Goal: Task Accomplishment & Management: Manage account settings

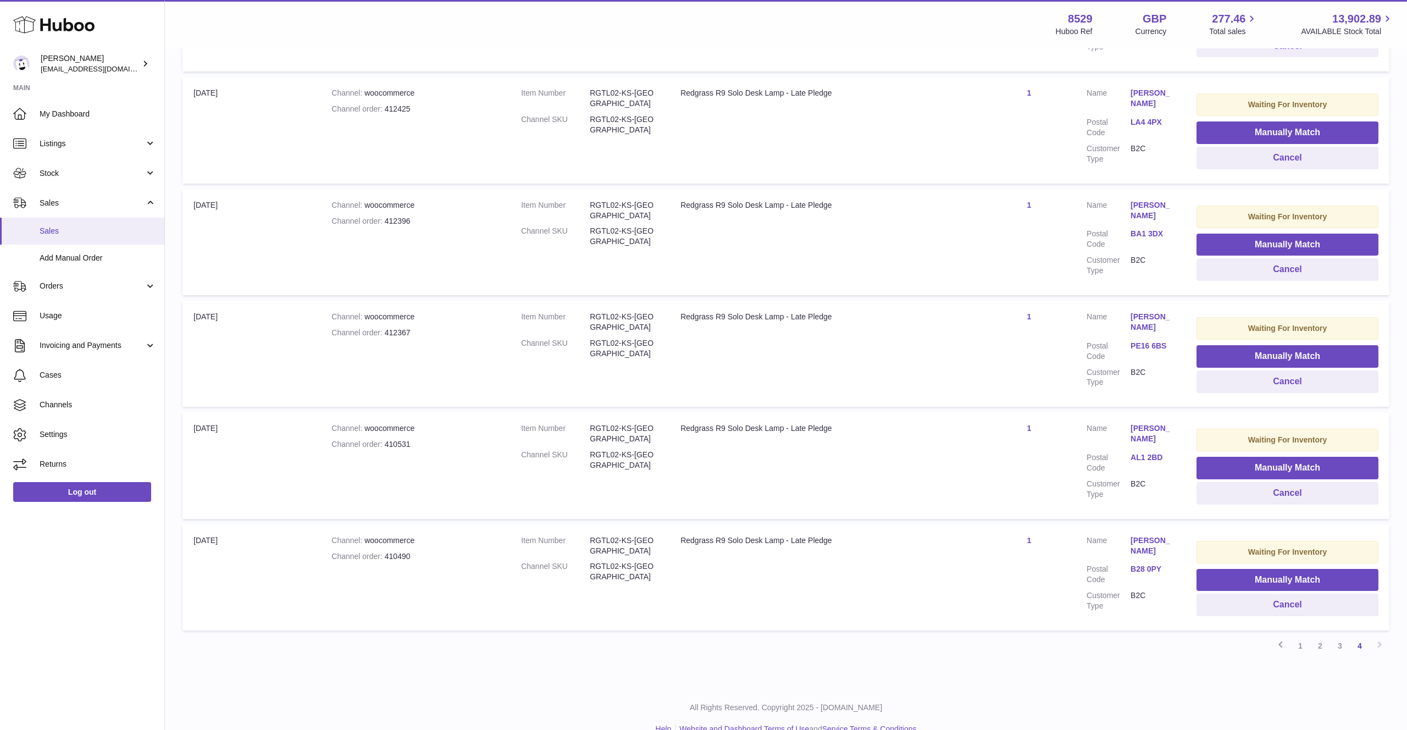
click at [95, 236] on link "Sales" at bounding box center [82, 231] width 164 height 27
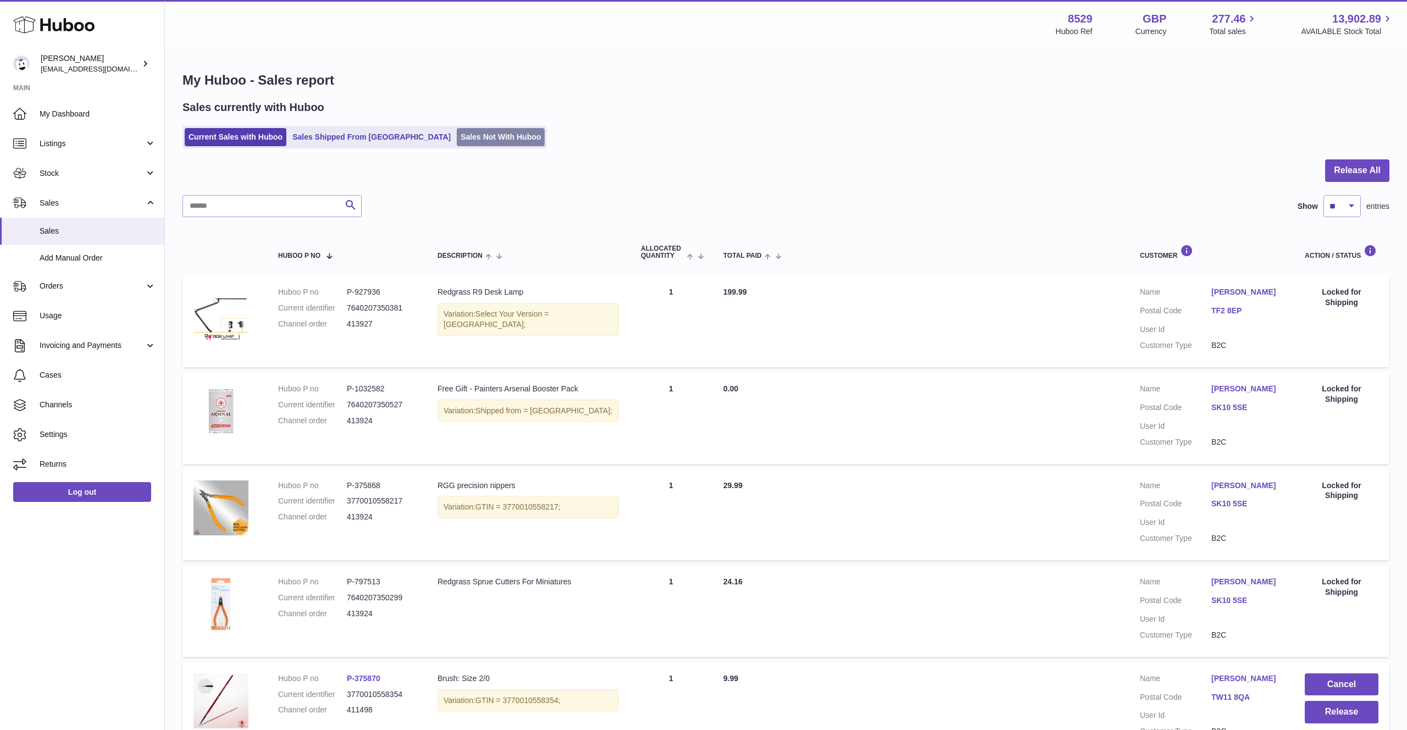
click at [457, 137] on link "Sales Not With Huboo" at bounding box center [501, 137] width 88 height 18
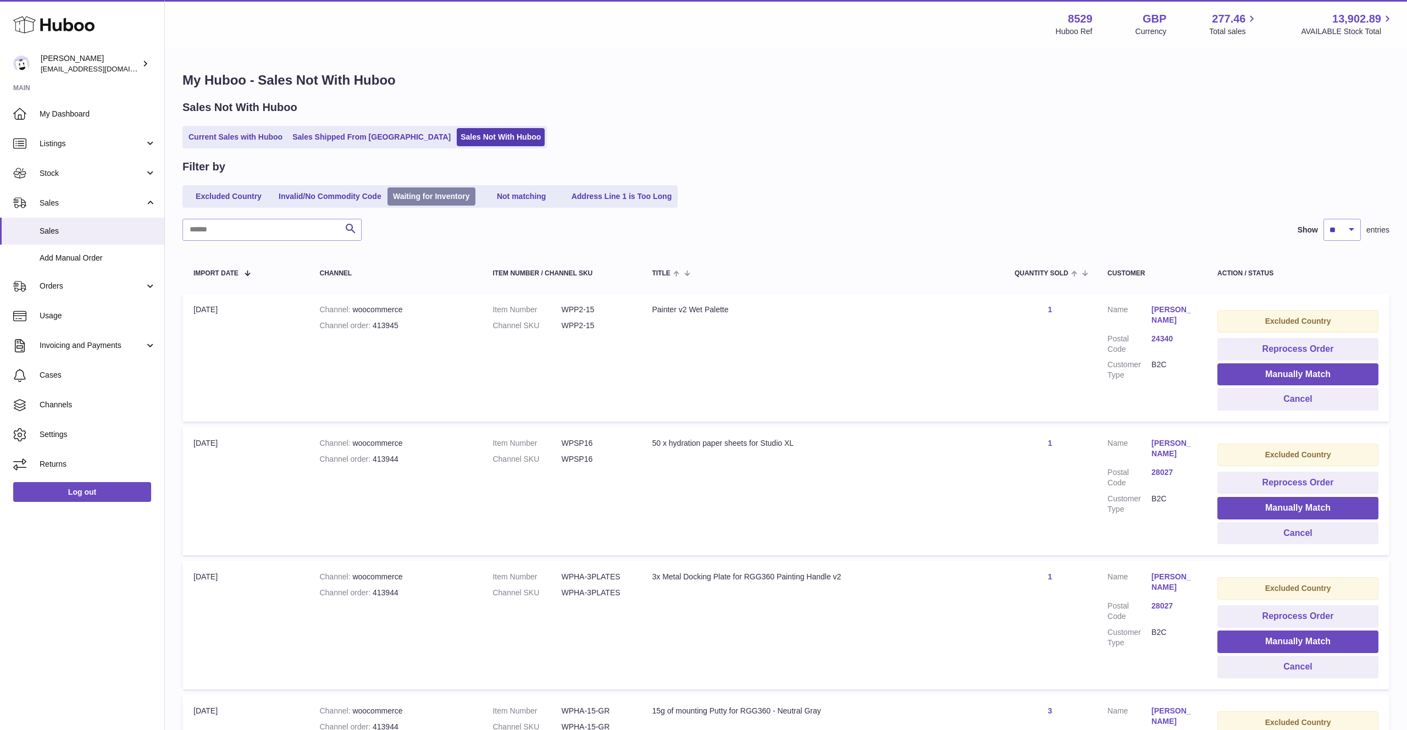
click at [458, 197] on link "Waiting for Inventory" at bounding box center [431, 196] width 88 height 18
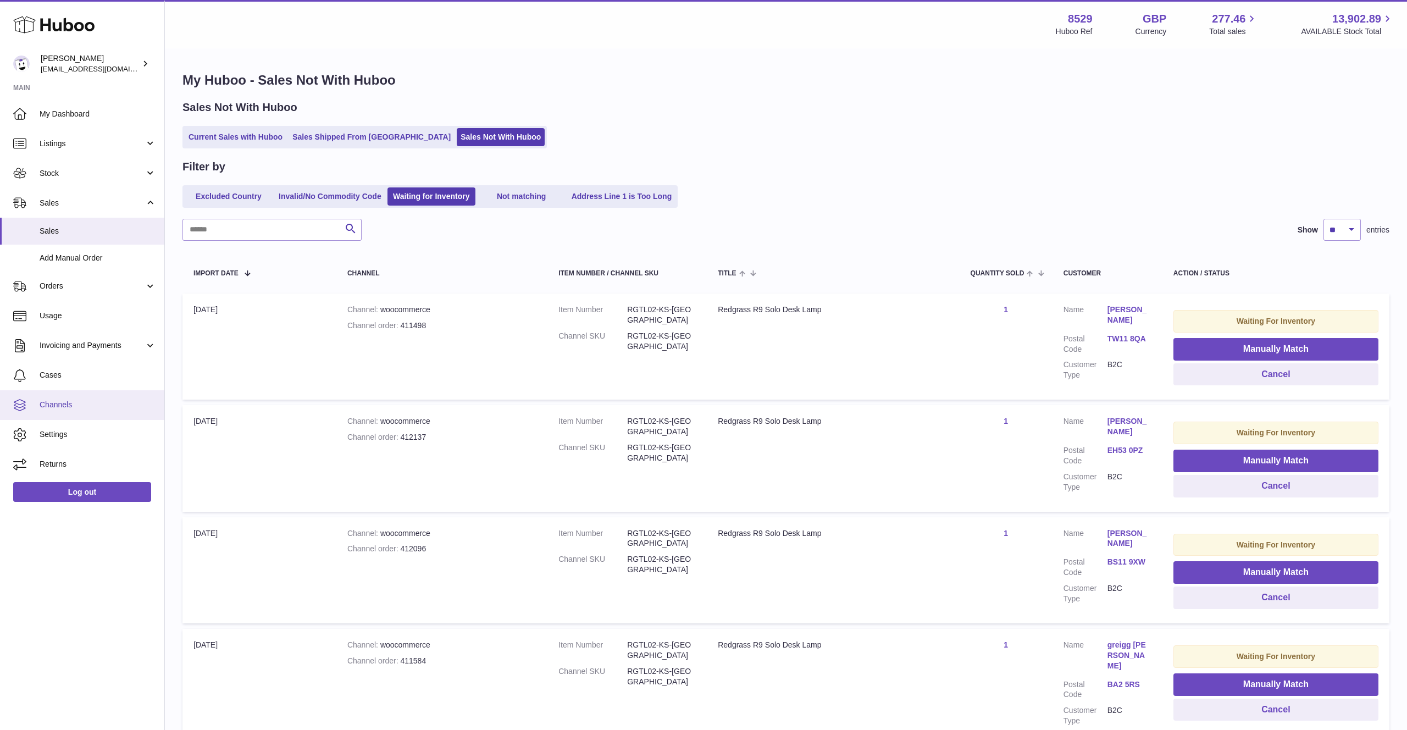
click at [84, 399] on span "Channels" at bounding box center [98, 404] width 116 height 10
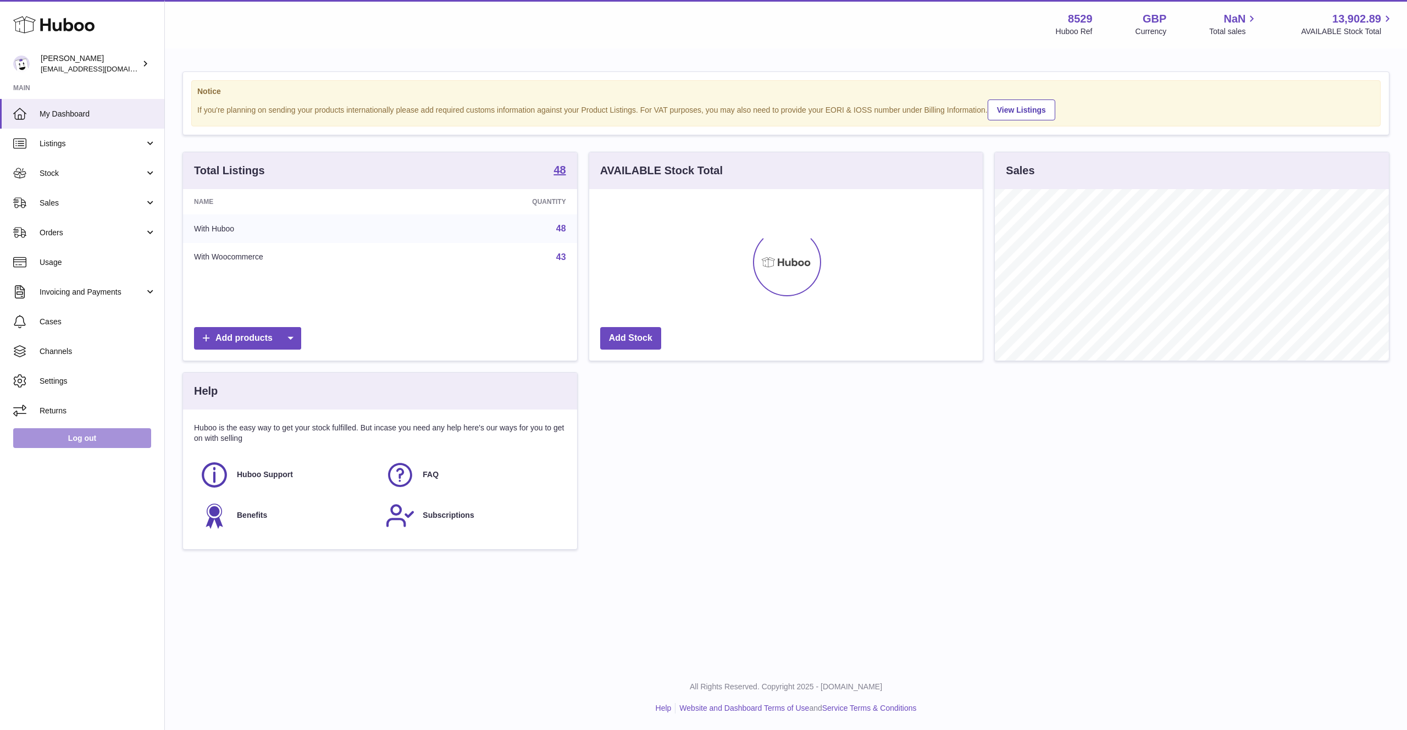
scroll to position [171, 394]
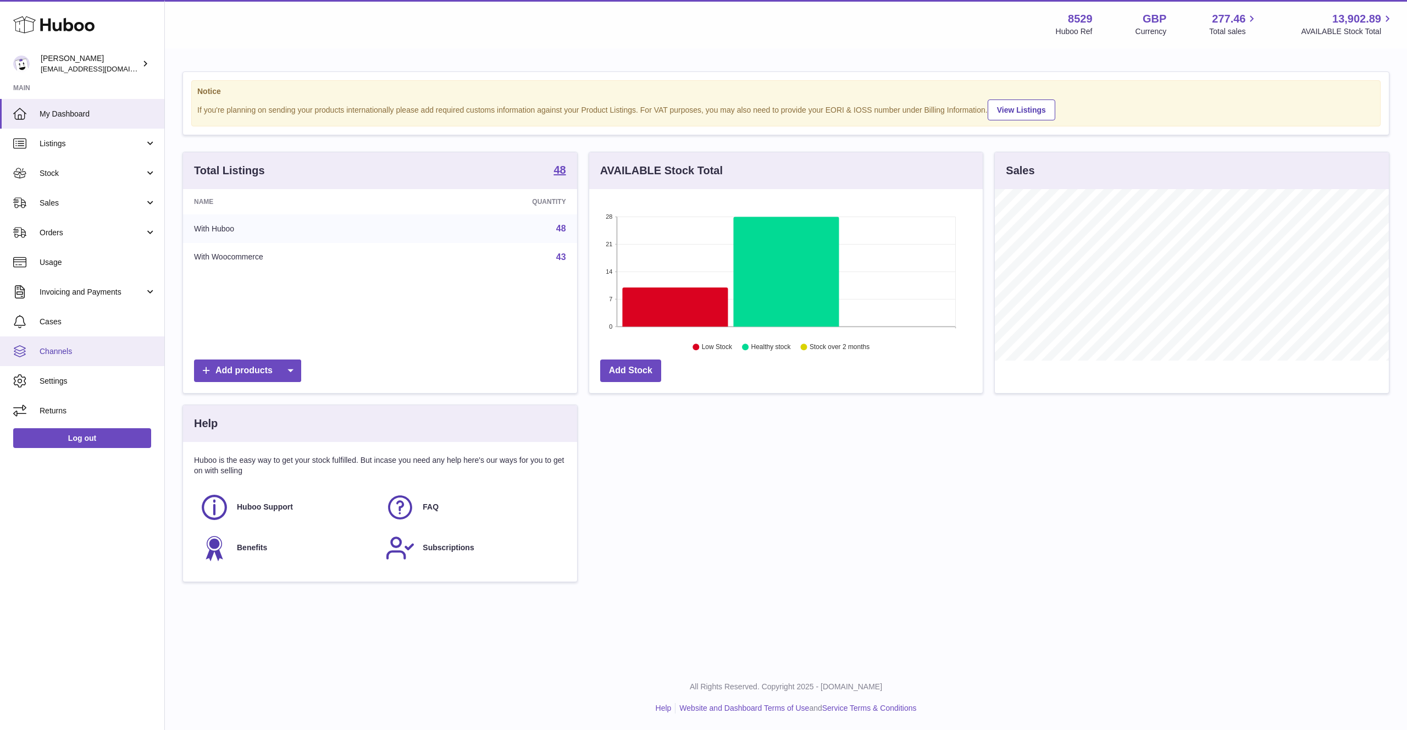
click at [81, 349] on span "Channels" at bounding box center [98, 351] width 116 height 10
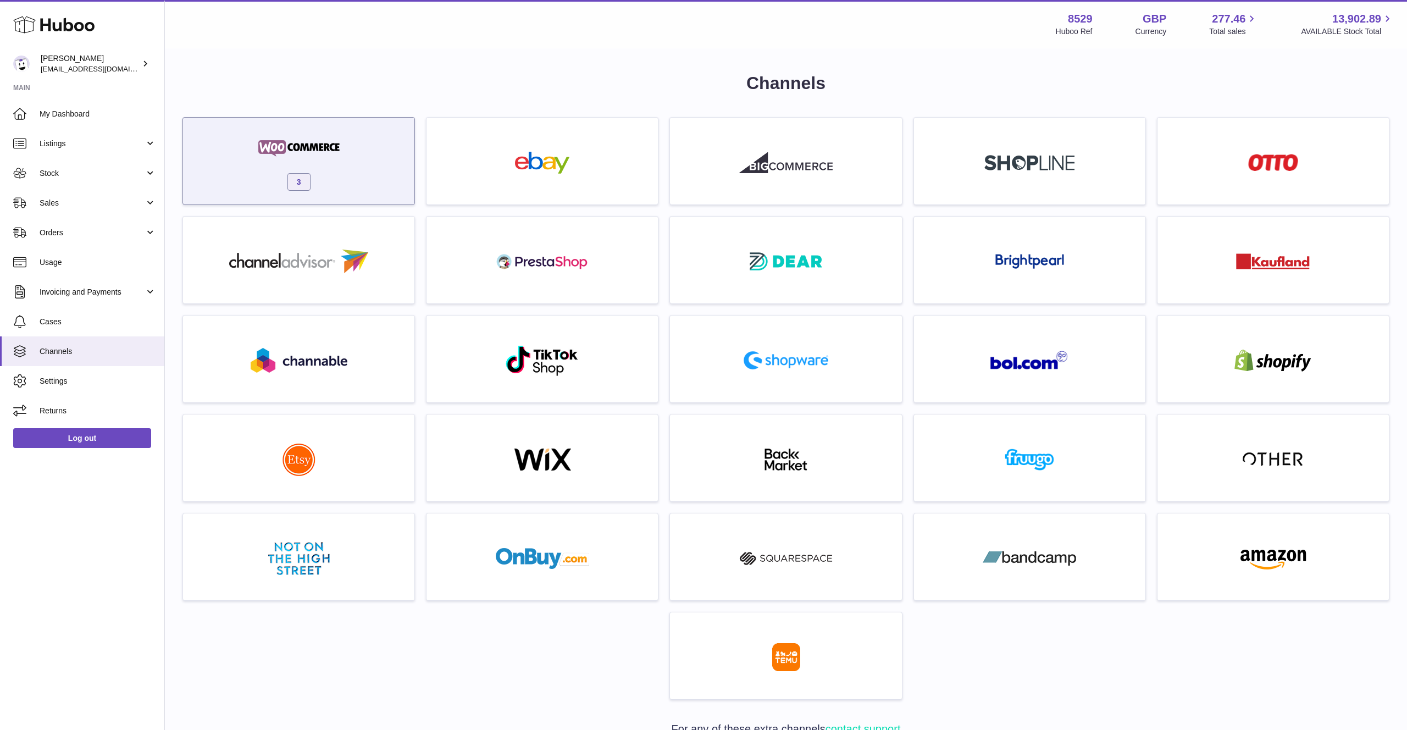
click at [364, 175] on div "3" at bounding box center [298, 164] width 220 height 70
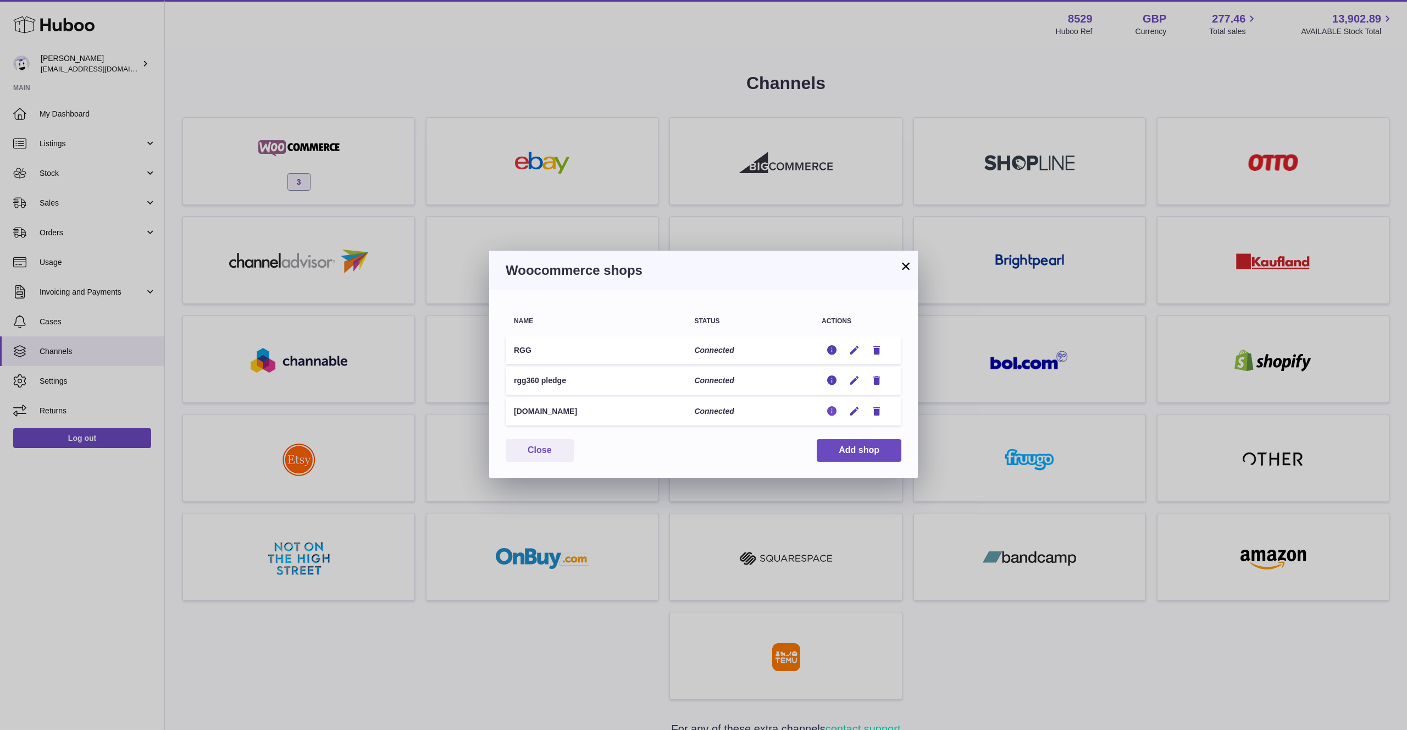
click at [831, 411] on icon "button" at bounding box center [832, 412] width 12 height 12
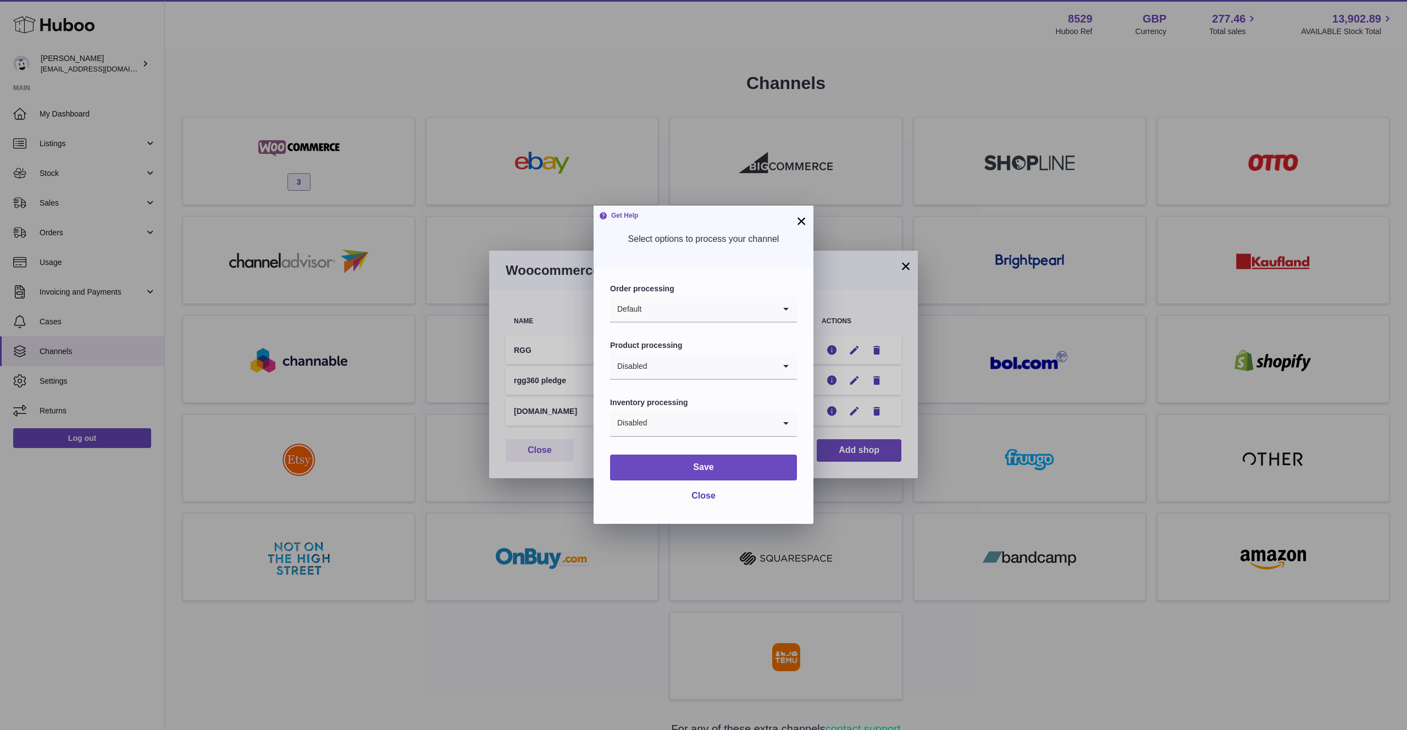
click at [802, 223] on button "×" at bounding box center [801, 220] width 13 height 13
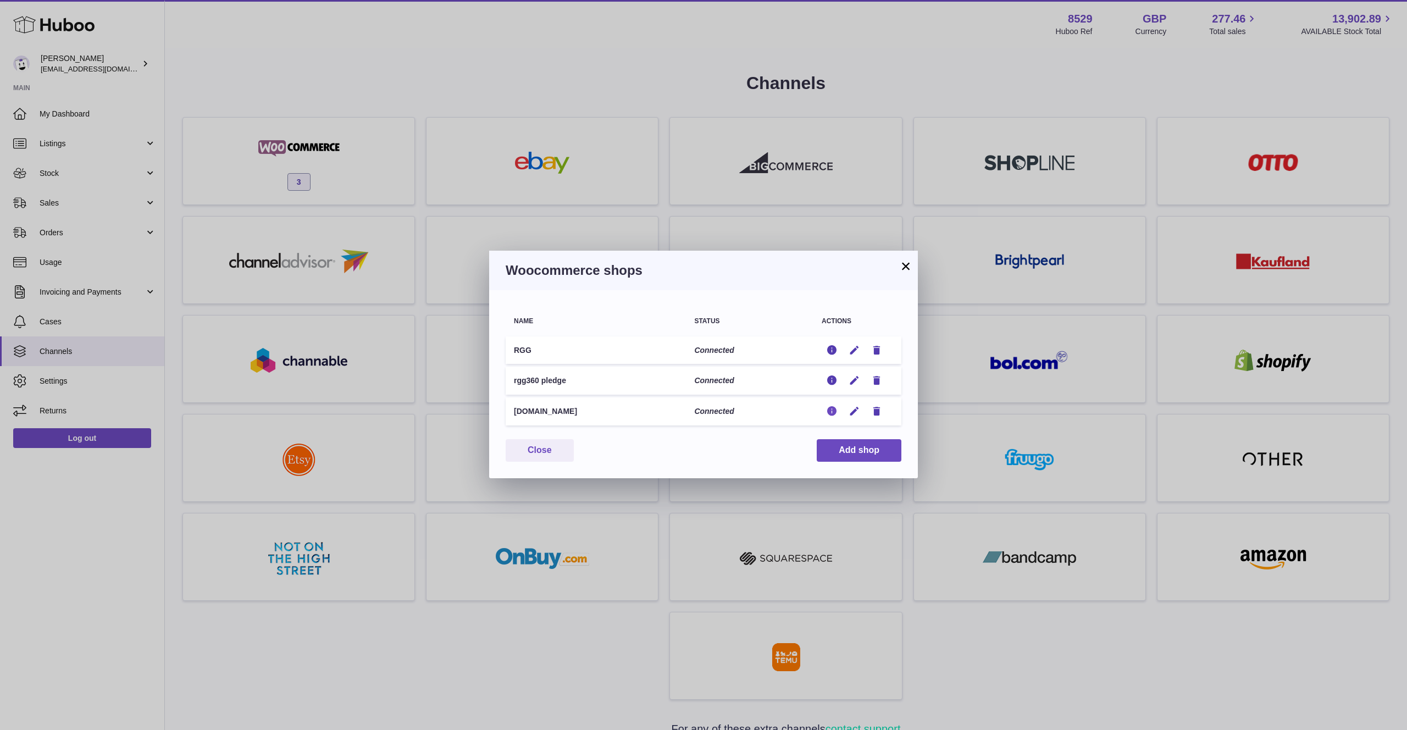
click at [829, 413] on icon "button" at bounding box center [832, 412] width 12 height 12
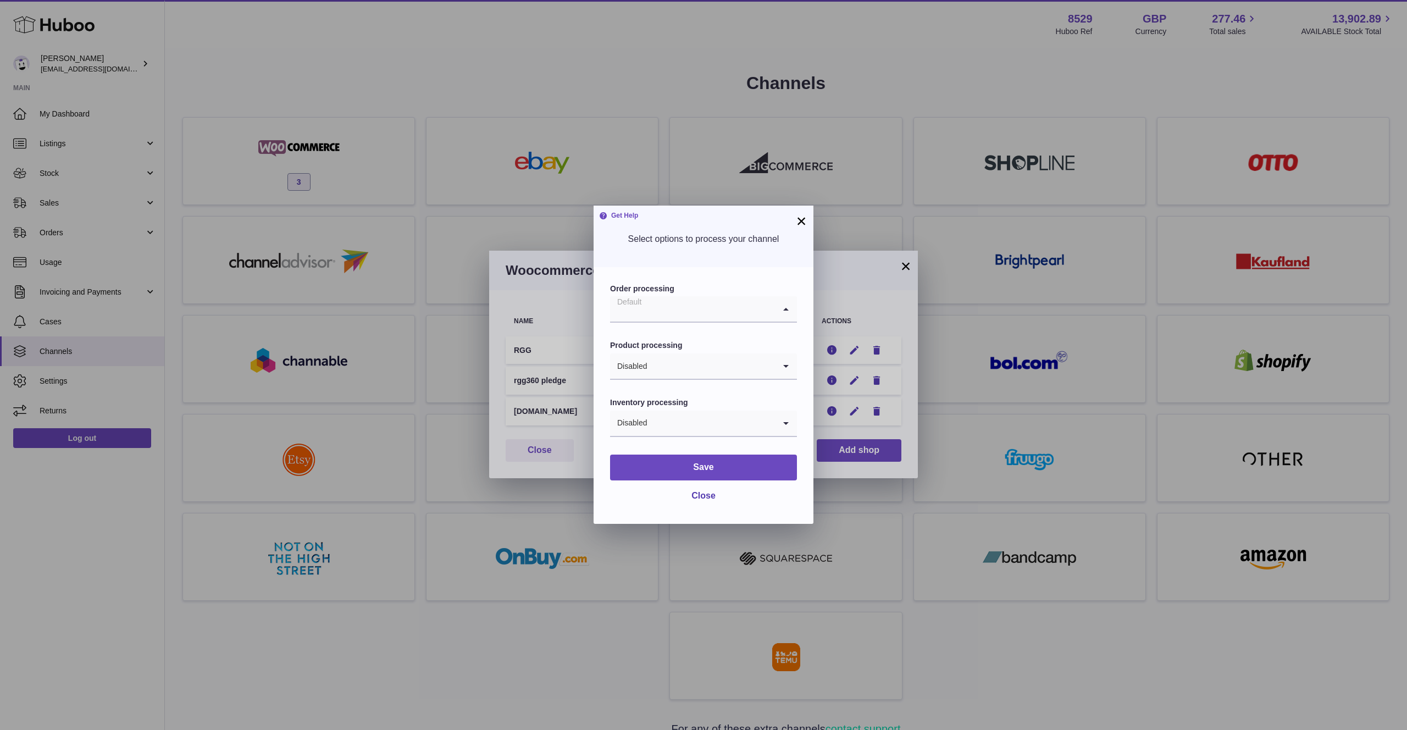
click at [709, 304] on input "Search for option" at bounding box center [692, 308] width 165 height 25
click at [786, 281] on div "Order processing Default Loading... Default Product processing Disabled Loading…" at bounding box center [703, 395] width 220 height 257
click at [805, 215] on button "×" at bounding box center [801, 220] width 13 height 13
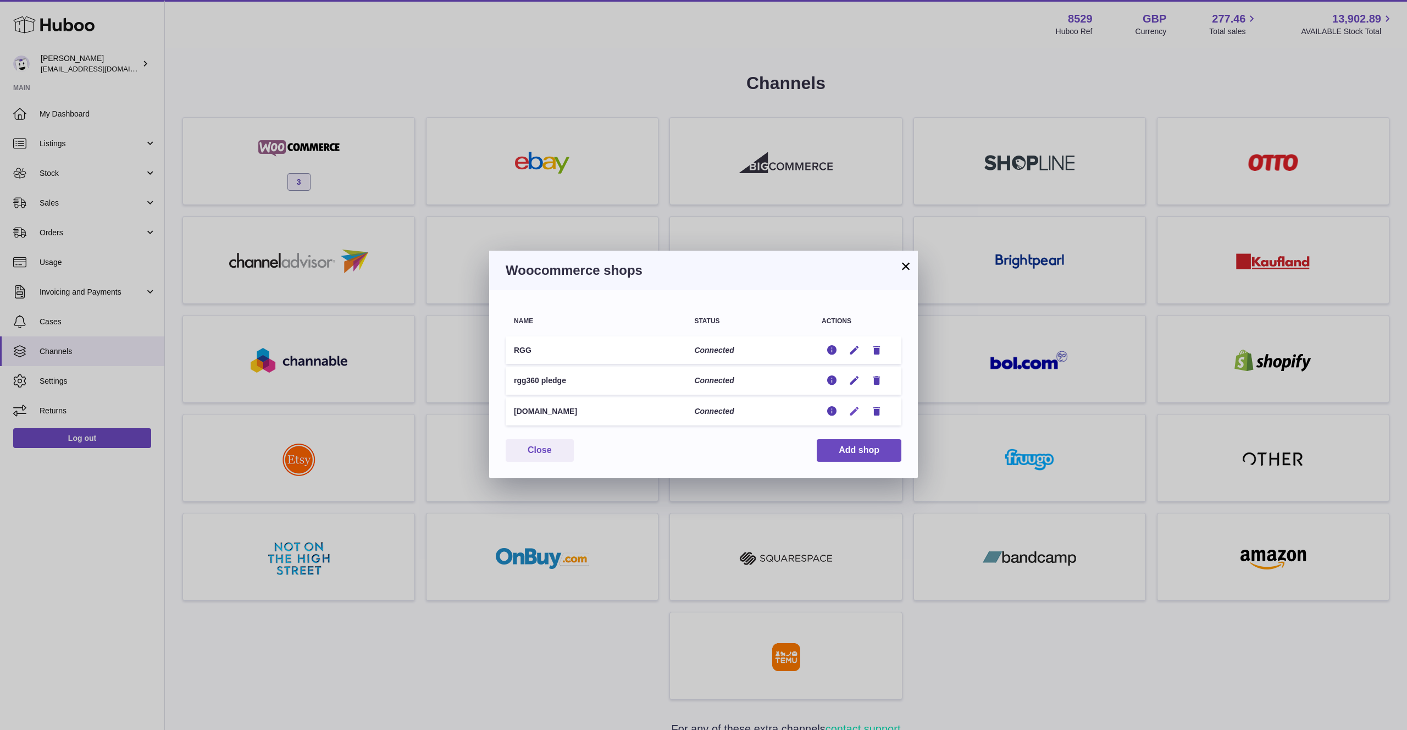
click at [855, 412] on icon "button" at bounding box center [854, 412] width 12 height 12
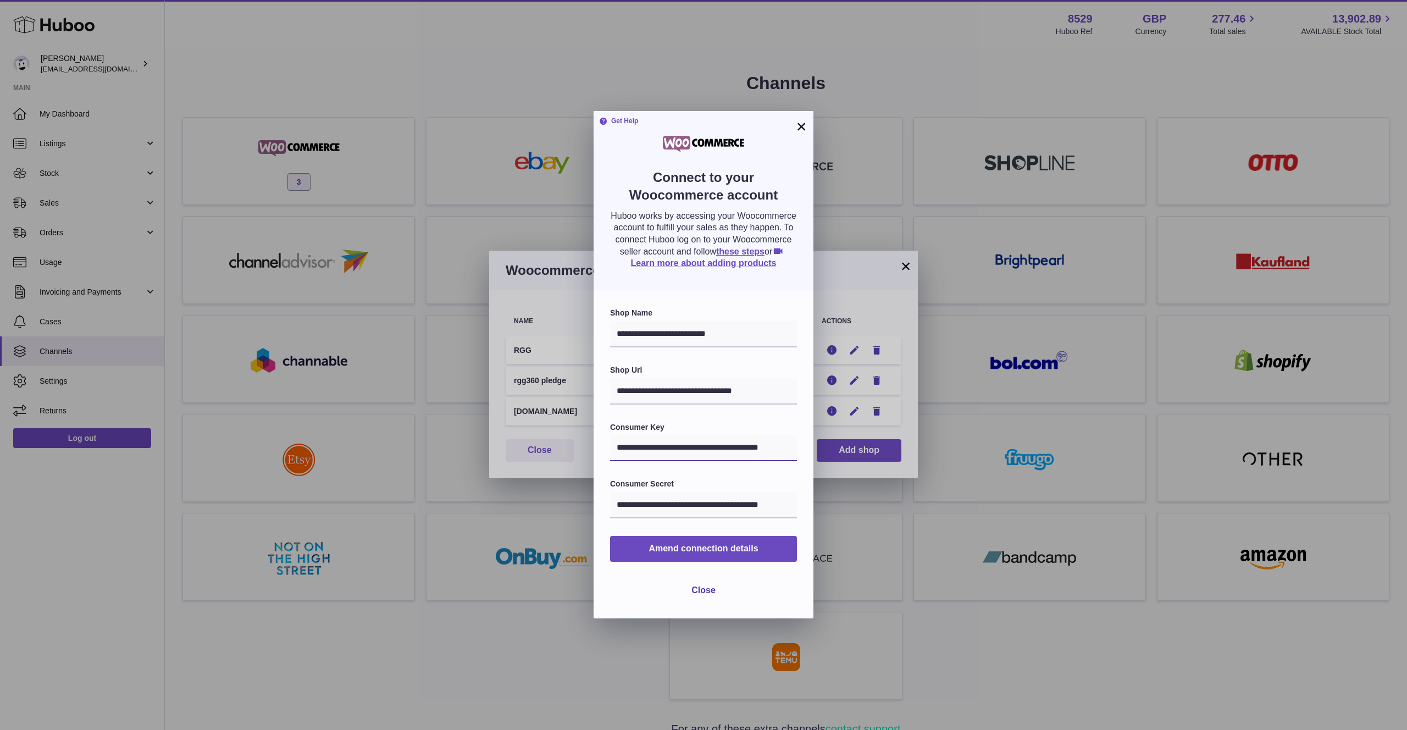
click at [668, 445] on input "**********" at bounding box center [703, 448] width 187 height 26
click at [802, 125] on button "×" at bounding box center [801, 126] width 13 height 13
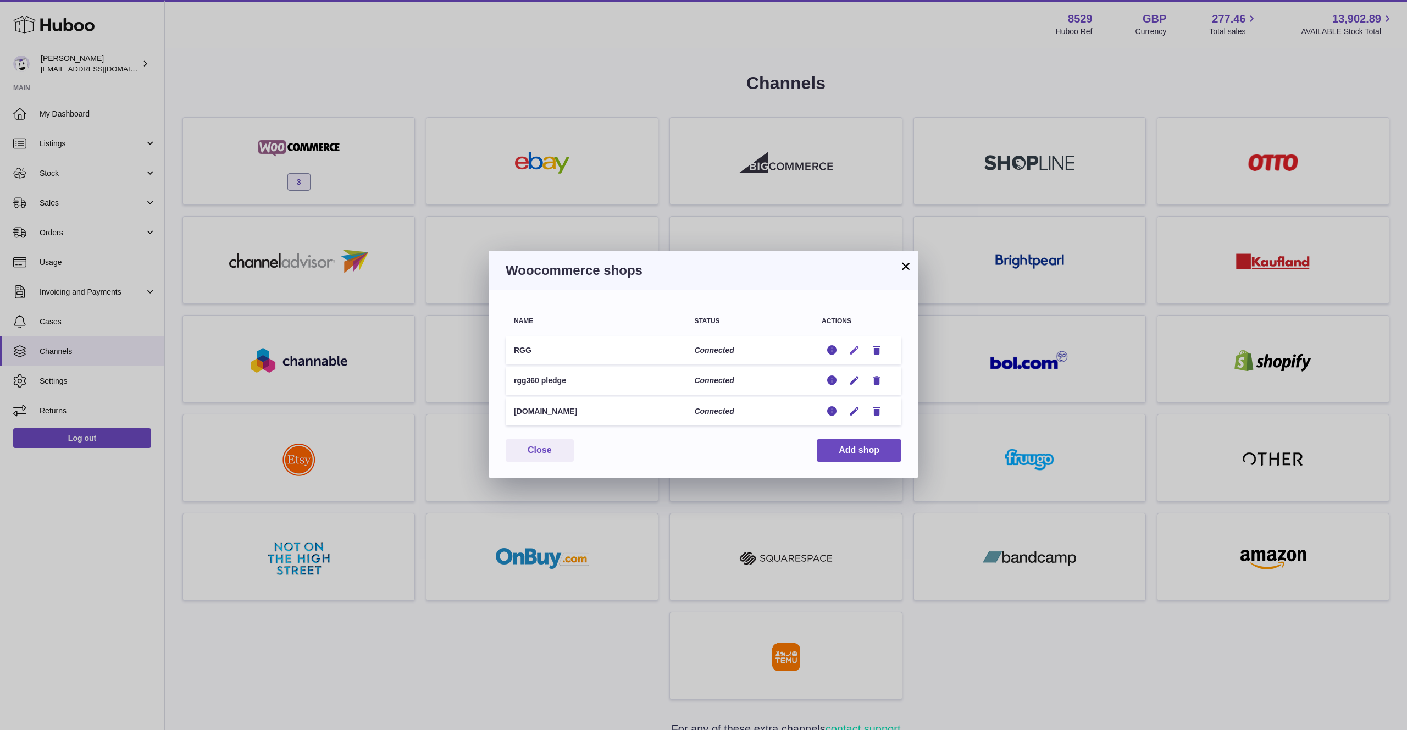
click at [851, 348] on icon "button" at bounding box center [854, 351] width 12 height 12
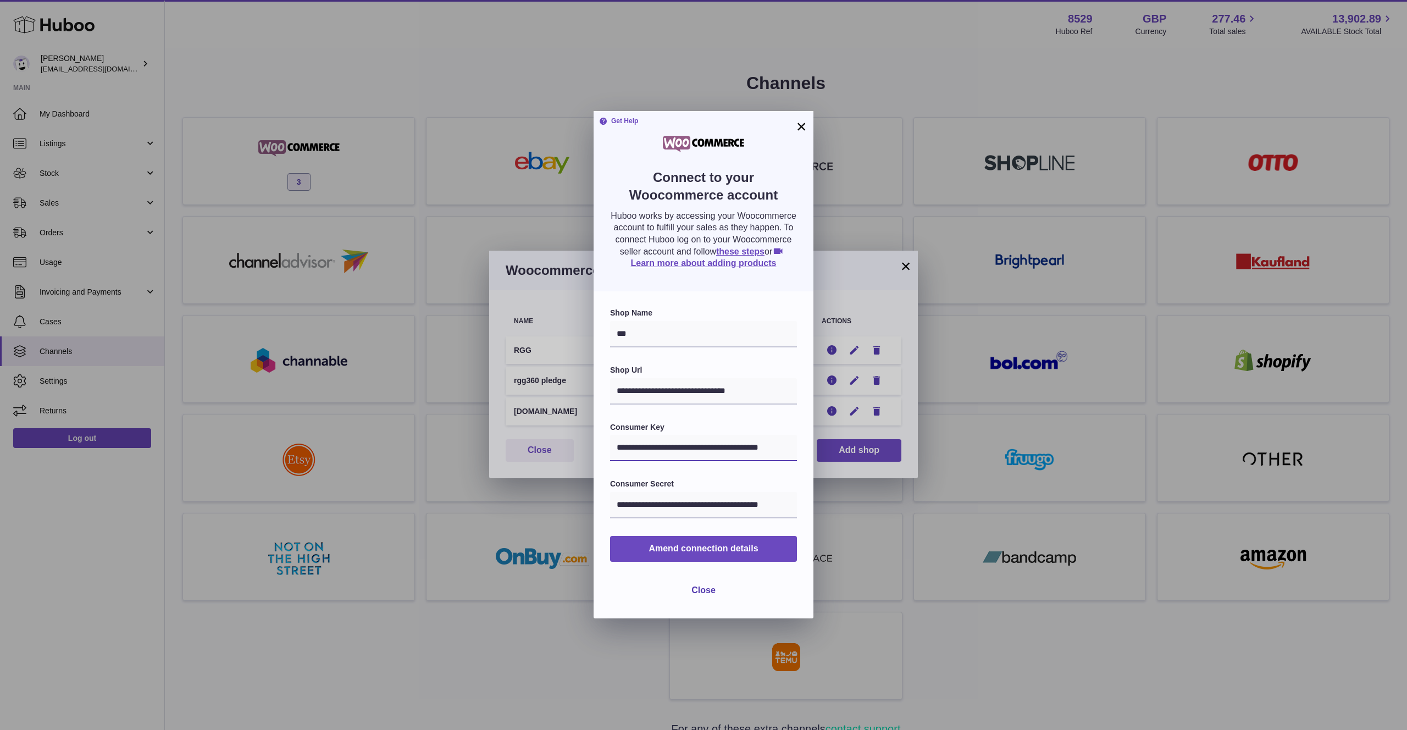
click at [680, 444] on input "**********" at bounding box center [703, 448] width 187 height 26
click at [804, 128] on button "×" at bounding box center [801, 126] width 13 height 13
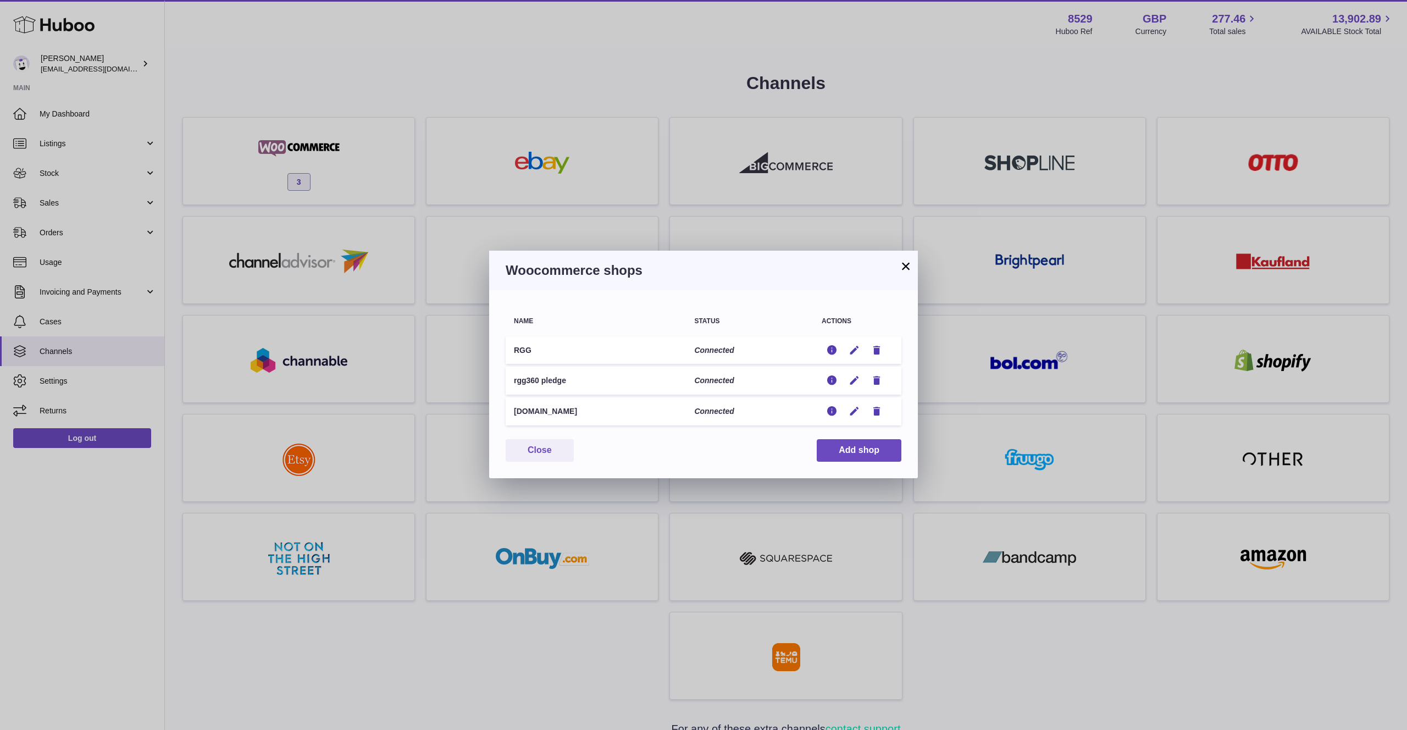
click at [906, 266] on button "×" at bounding box center [905, 265] width 13 height 13
